Goal: Obtain resource: Obtain resource

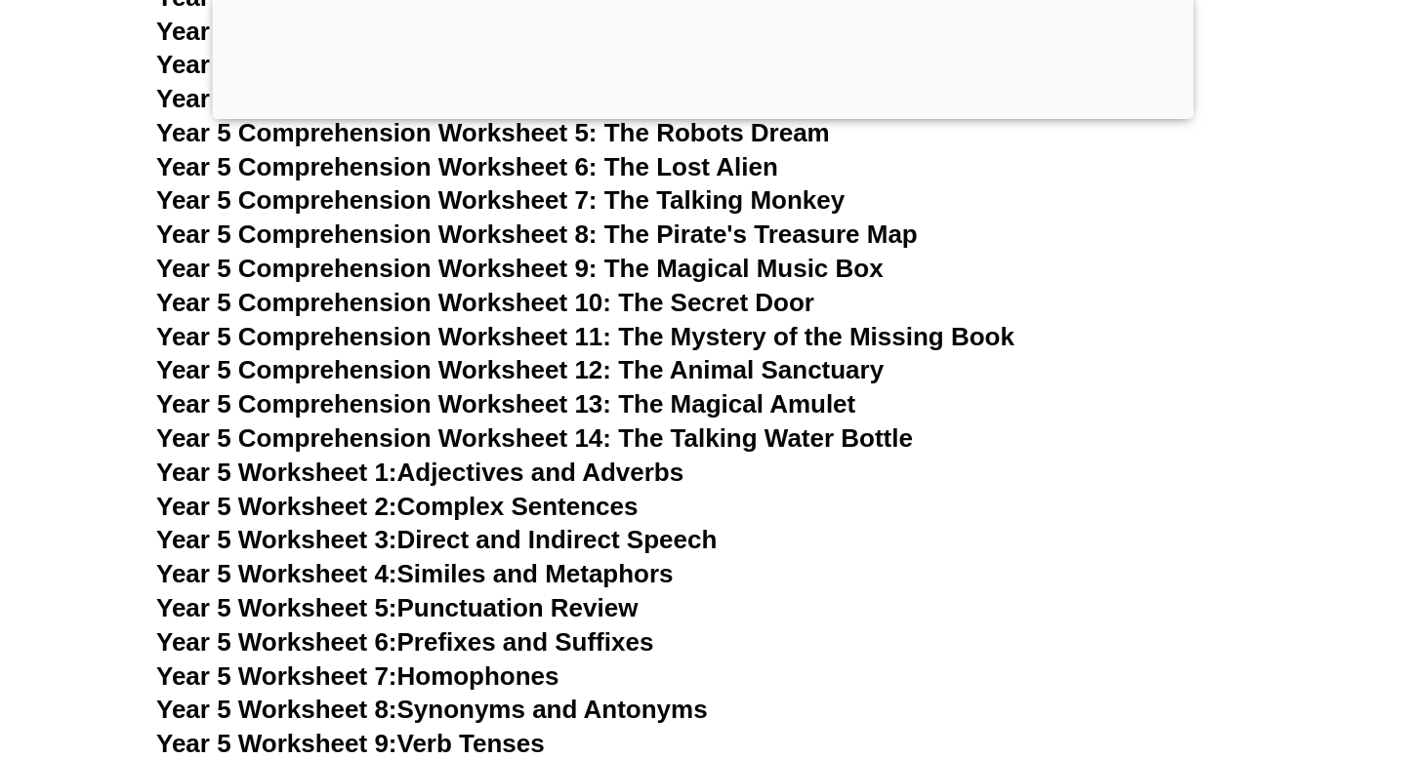
scroll to position [9435, 0]
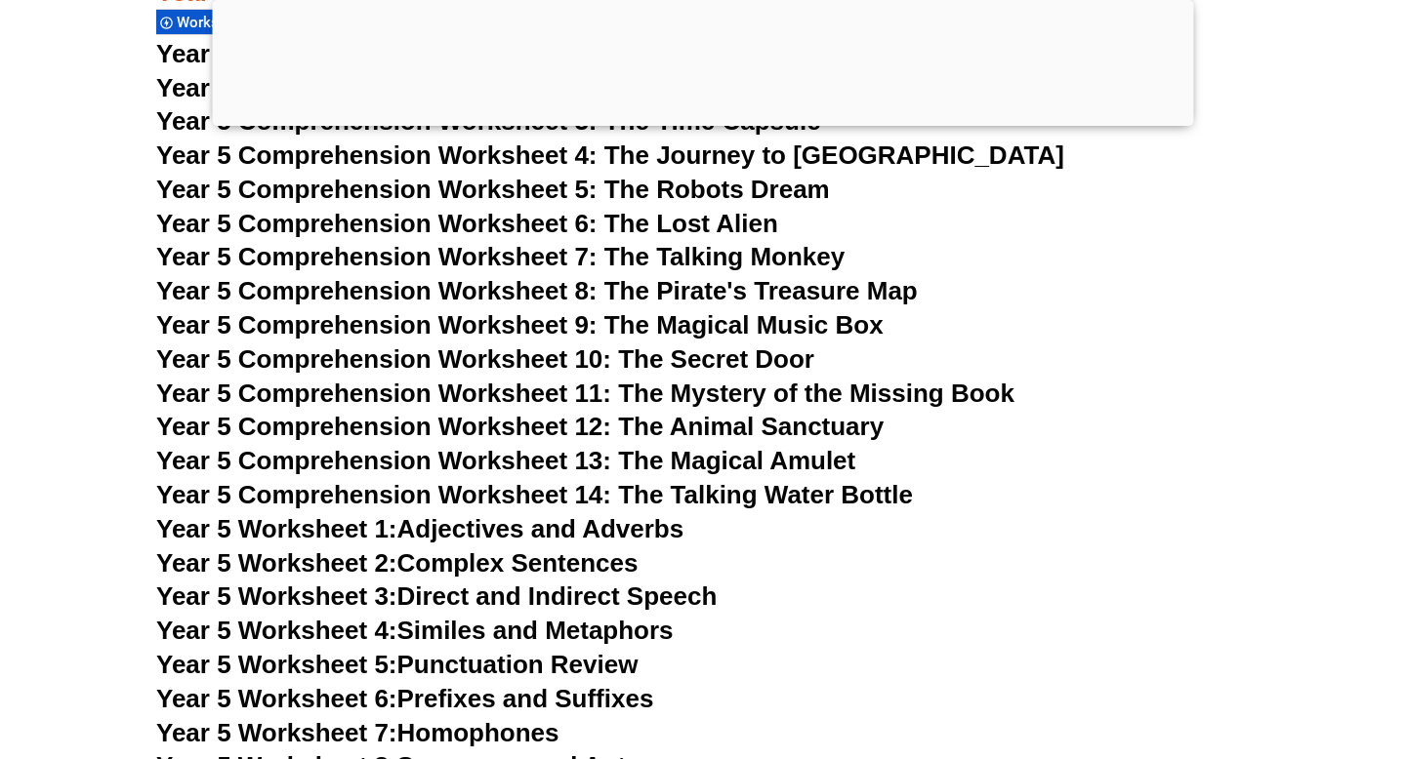
click at [699, 121] on div at bounding box center [703, 121] width 981 height 0
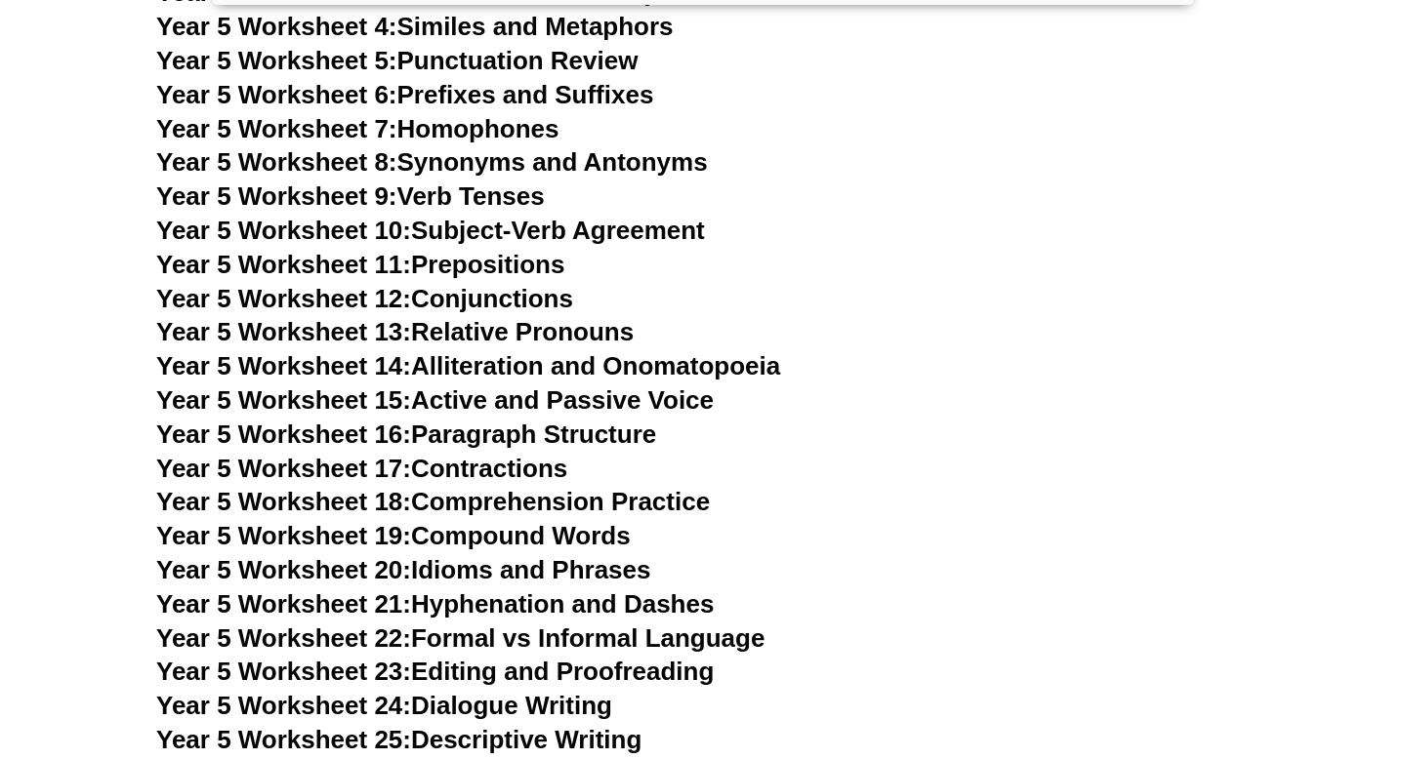
scroll to position [10046, 0]
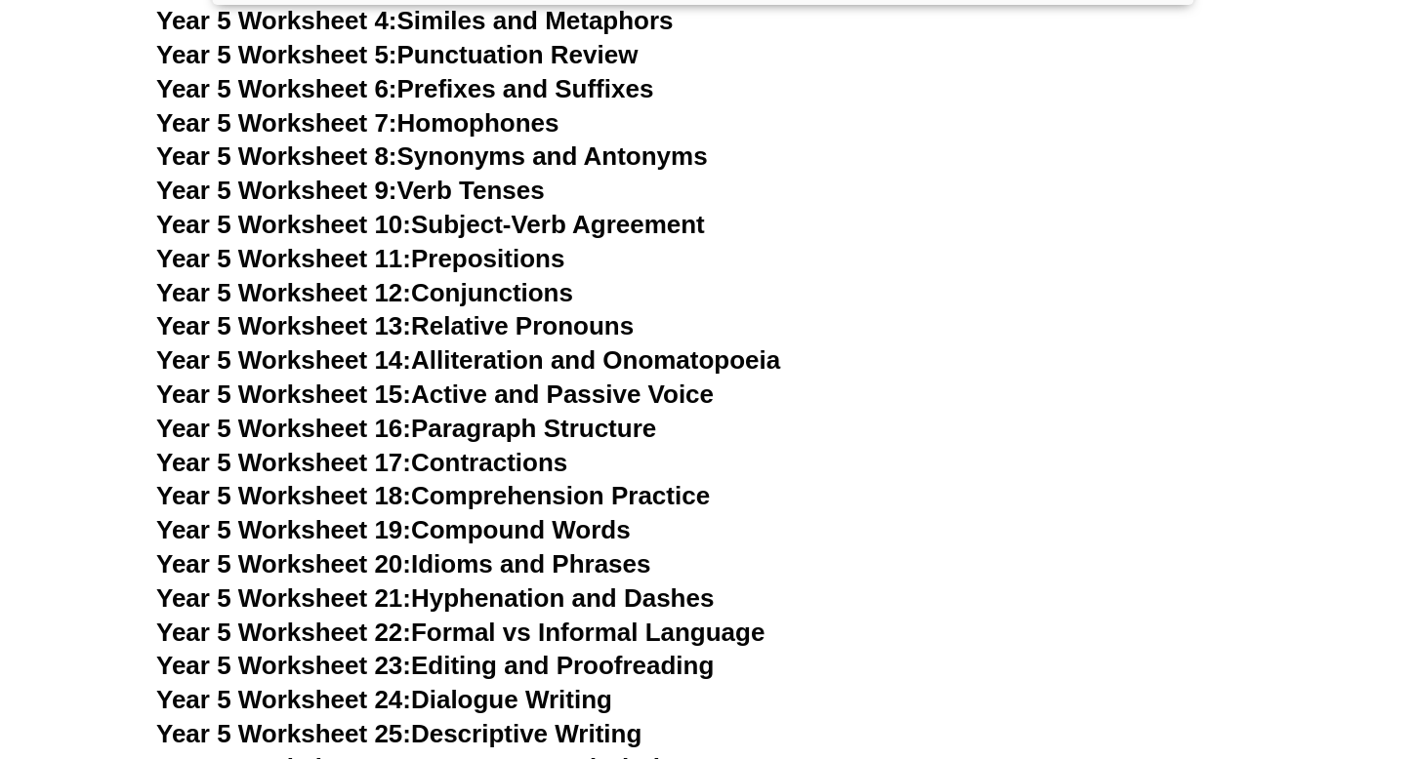
click at [524, 291] on link "Year 5 Worksheet 12: Conjunctions" at bounding box center [364, 292] width 417 height 29
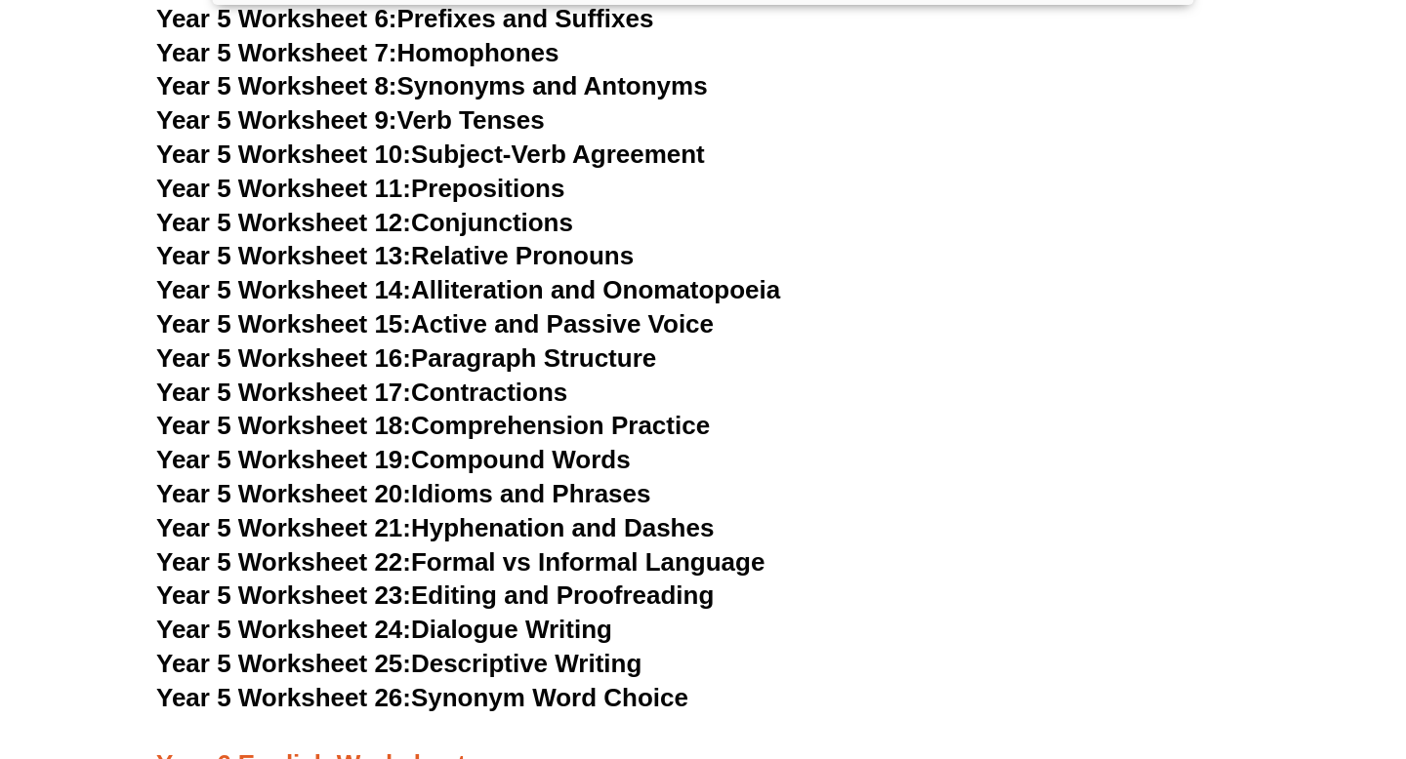
click at [651, 430] on link "Year 5 Worksheet 18: Comprehension Practice" at bounding box center [432, 425] width 553 height 29
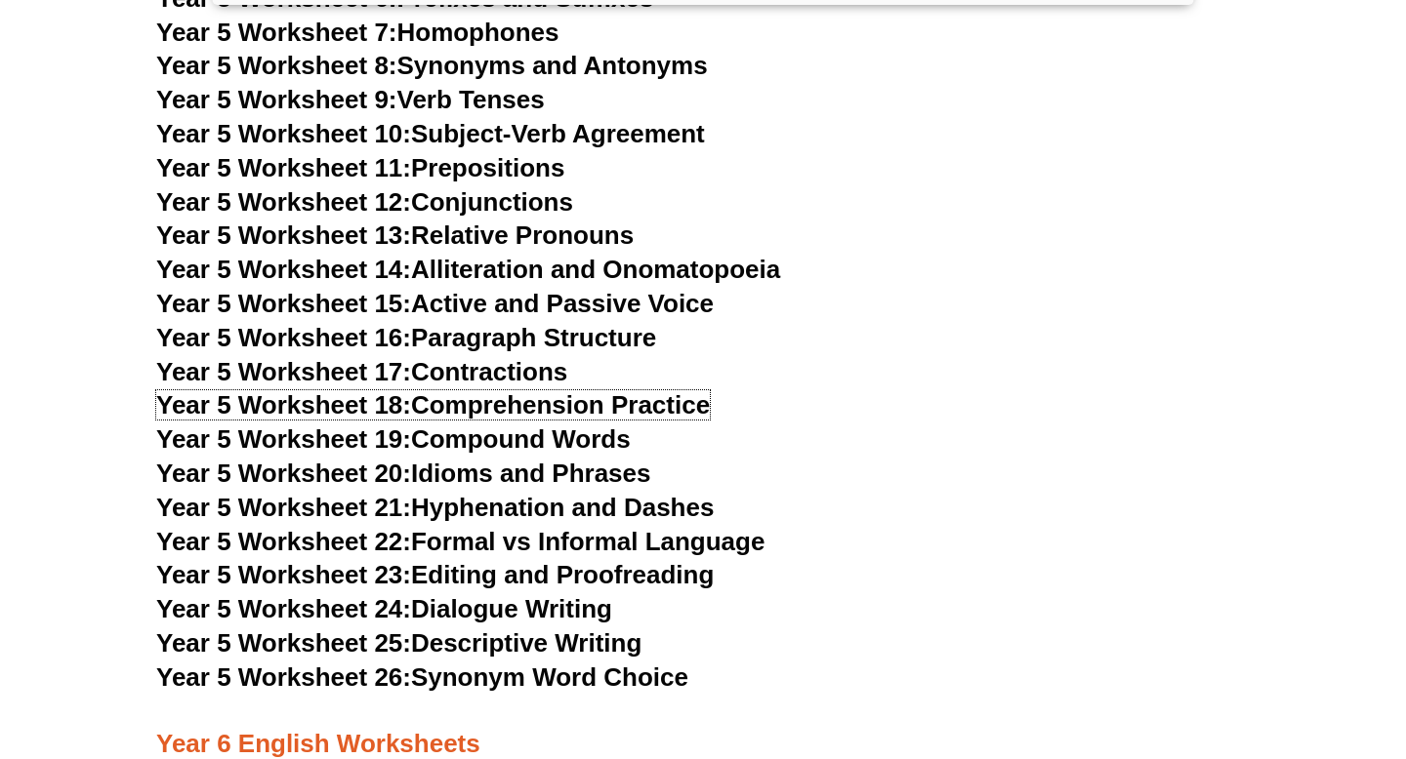
scroll to position [10146, 0]
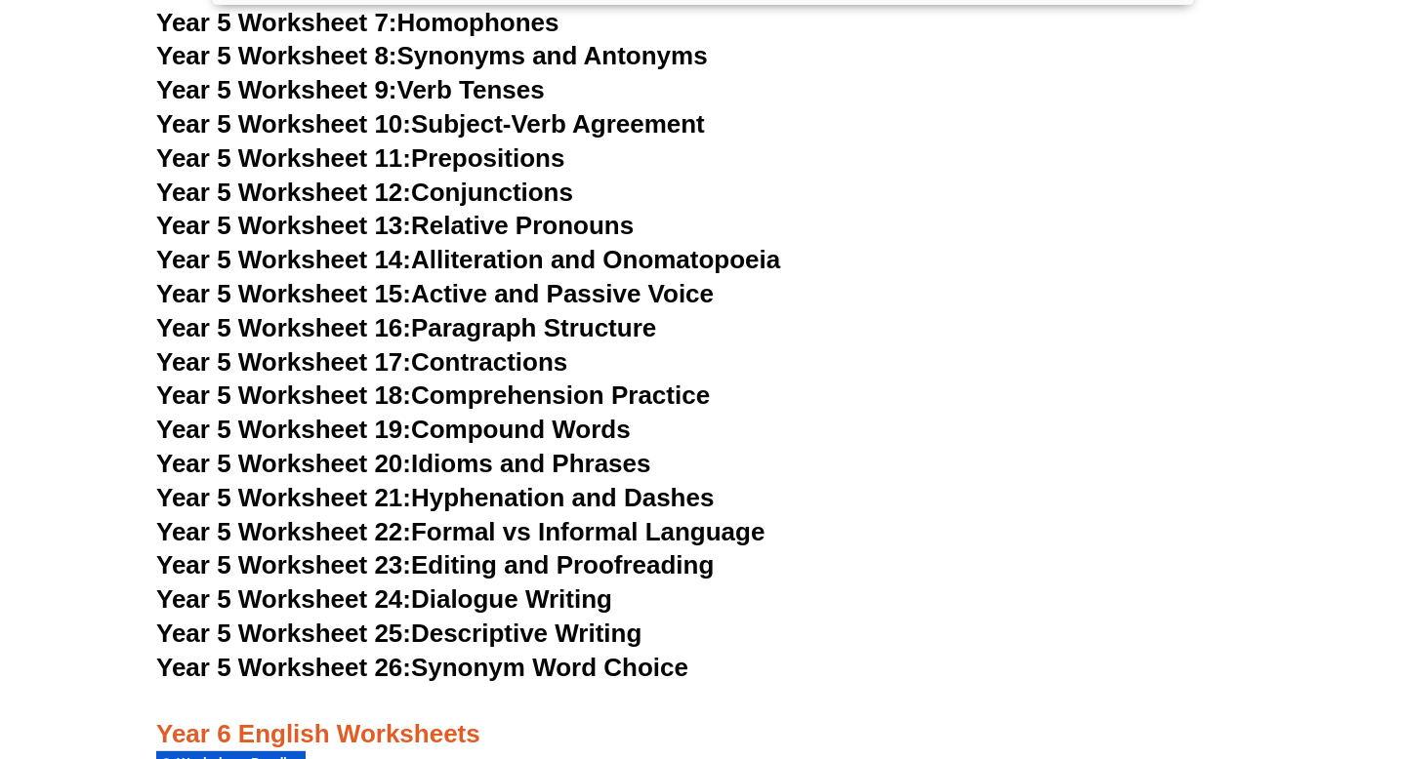
click at [570, 396] on link "Year 5 Worksheet 18: Comprehension Practice" at bounding box center [432, 395] width 553 height 29
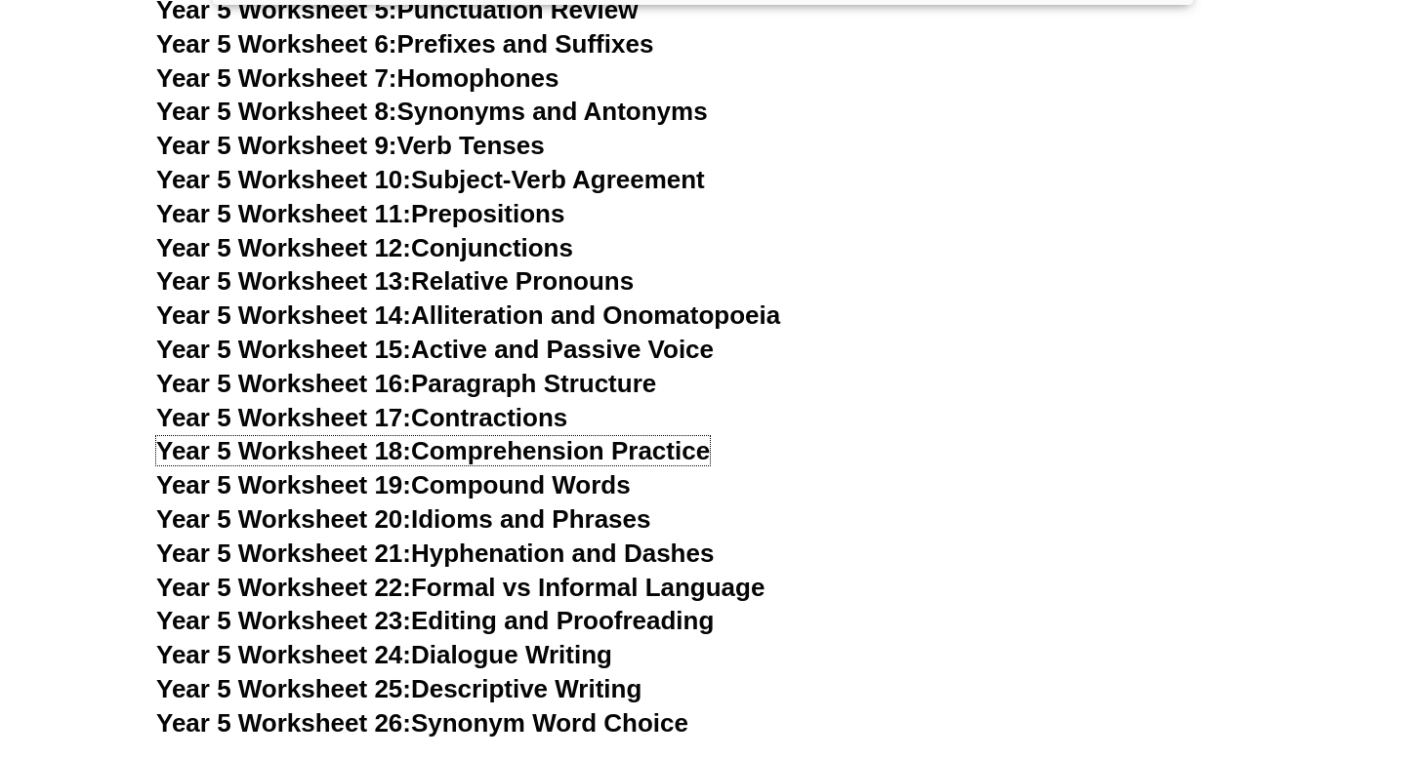
scroll to position [10080, 0]
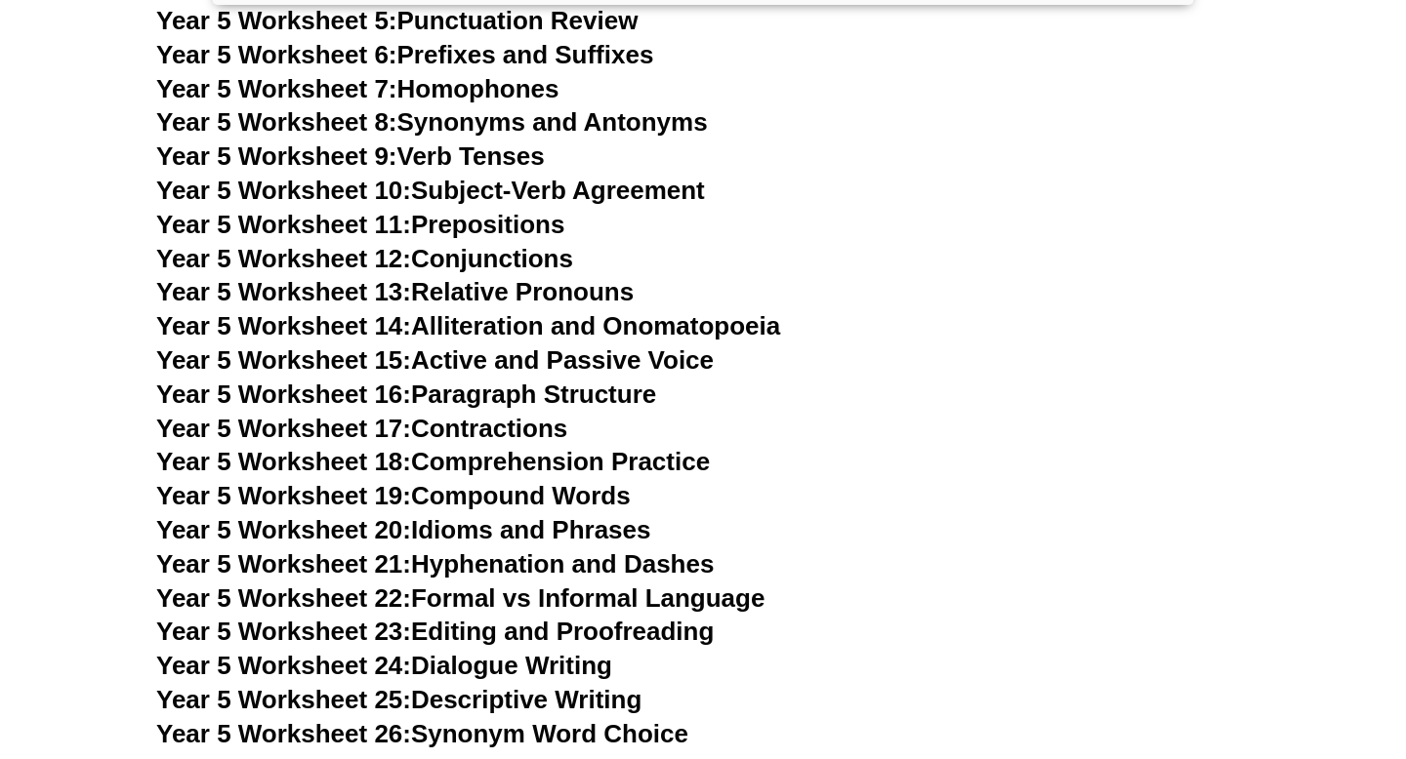
click at [596, 637] on link "Year 5 Worksheet 23: Editing and Proofreading" at bounding box center [434, 631] width 557 height 29
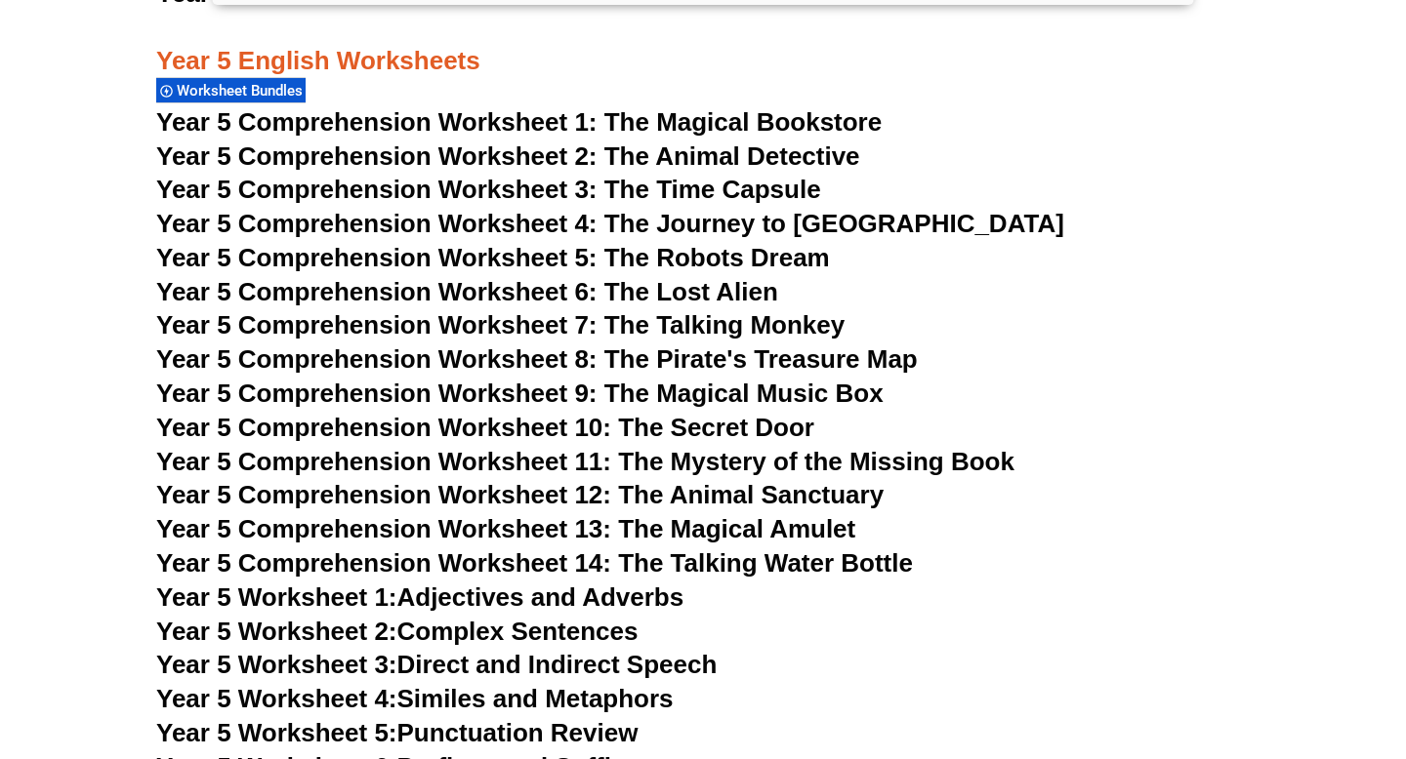
scroll to position [9365, 0]
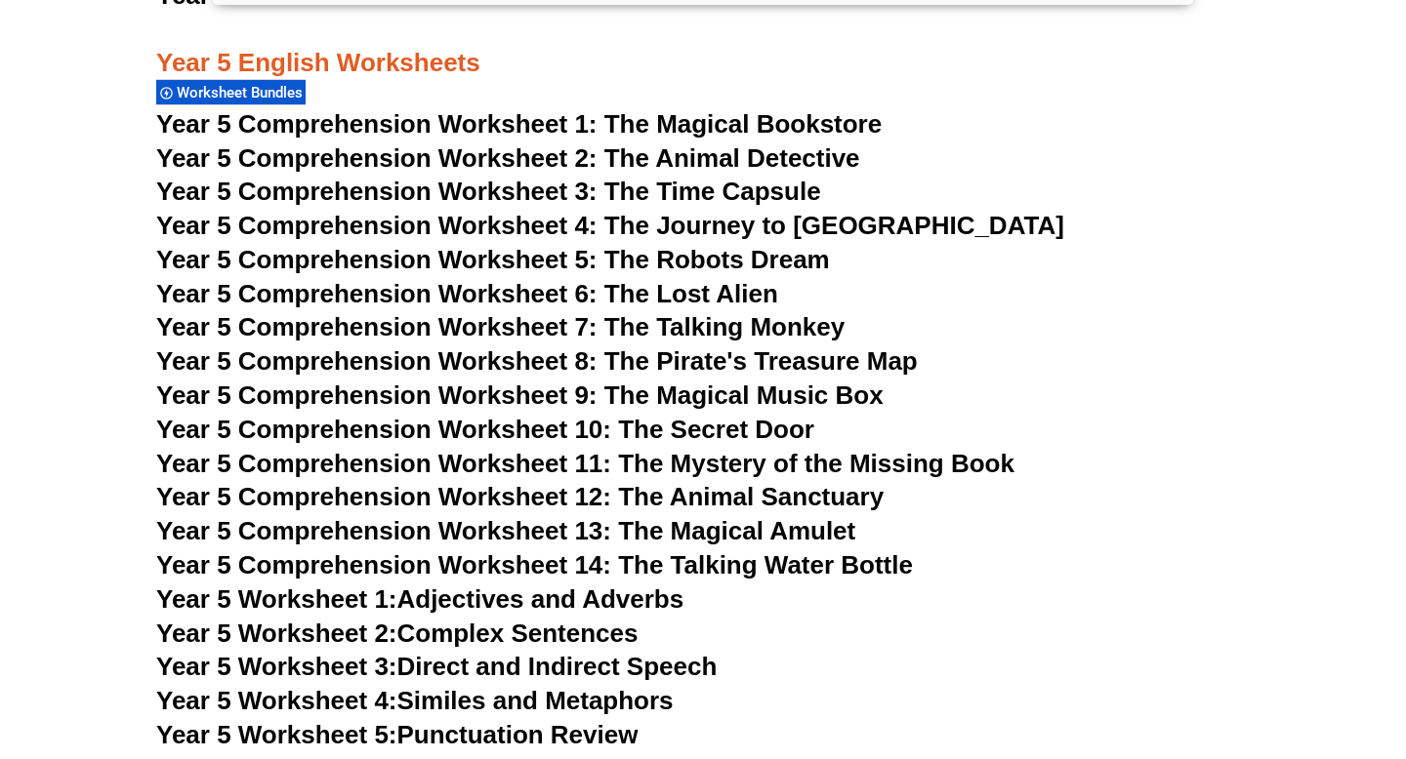
click at [722, 126] on span "Year 5 Comprehension Worksheet 1: The Magical Bookstore" at bounding box center [518, 123] width 725 height 29
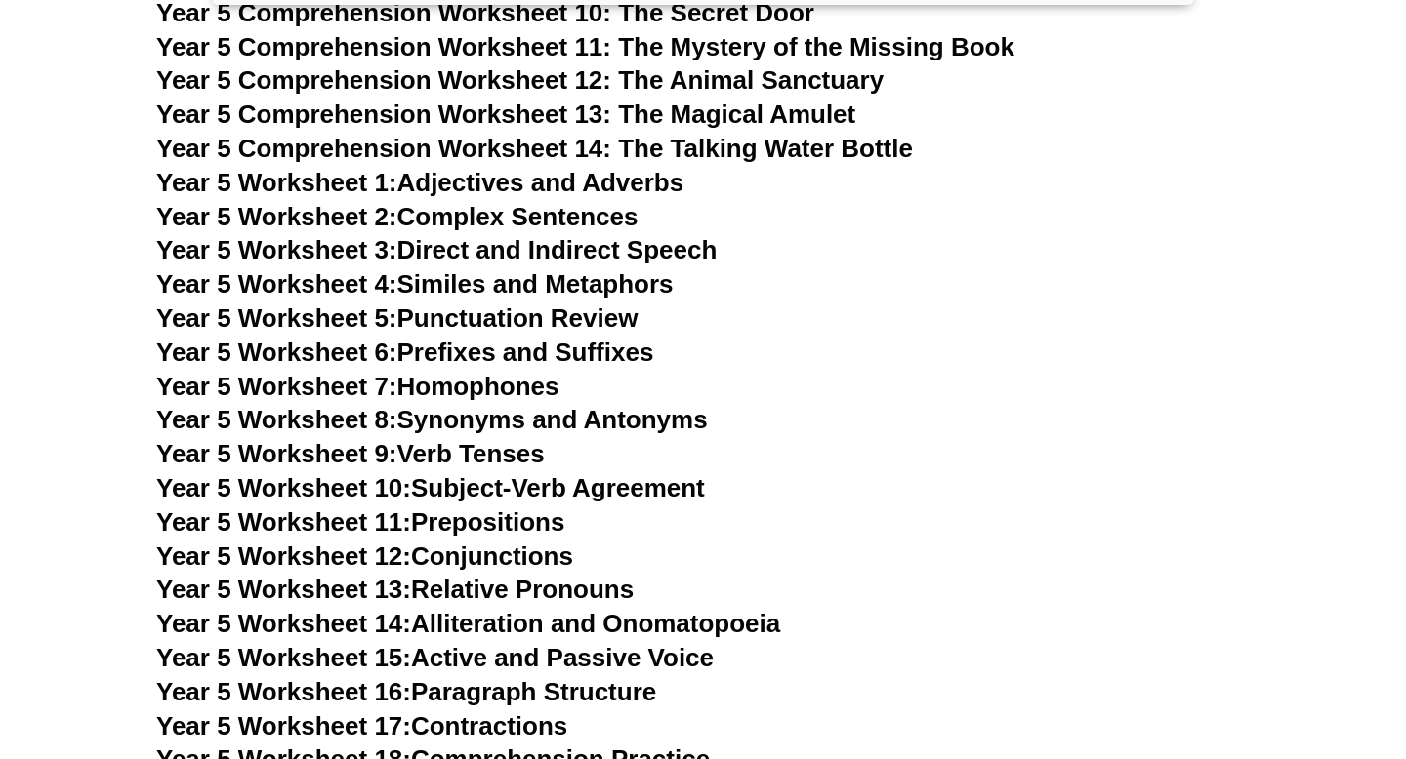
scroll to position [9784, 0]
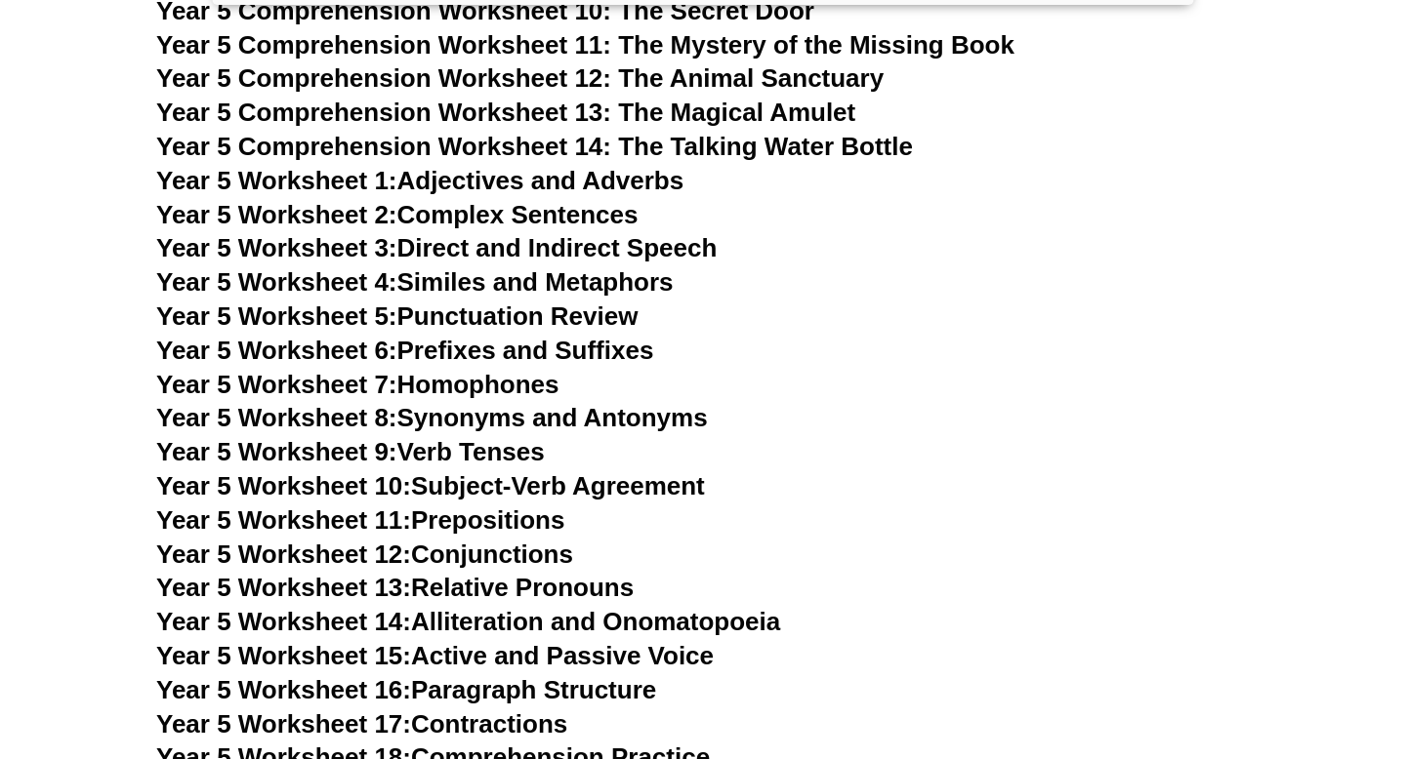
click at [606, 316] on link "Year 5 Worksheet 5: Punctuation Review" at bounding box center [396, 316] width 481 height 29
